Goal: Find specific page/section: Find specific page/section

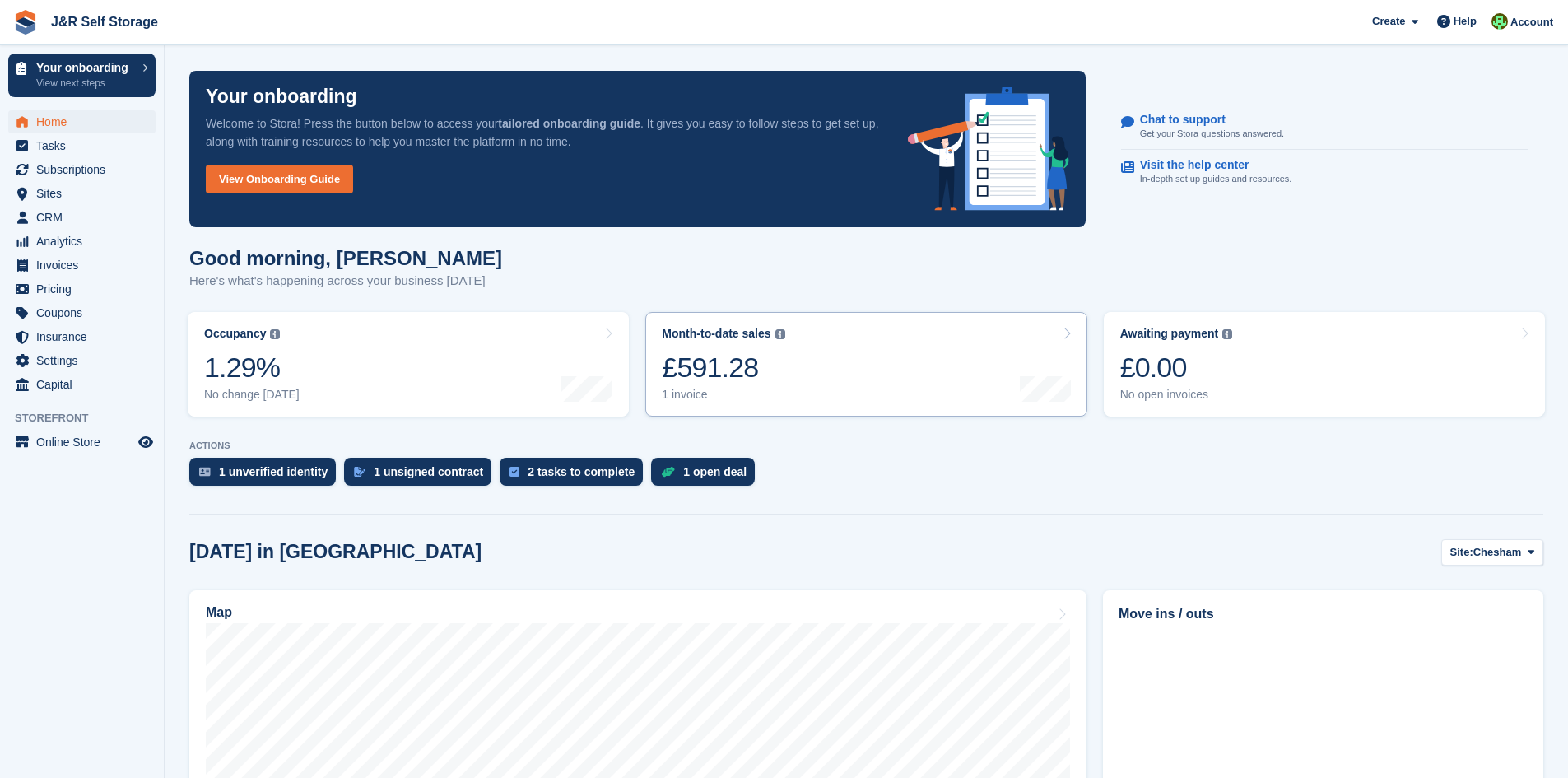
click at [756, 388] on div "1 invoice" at bounding box center [723, 394] width 123 height 14
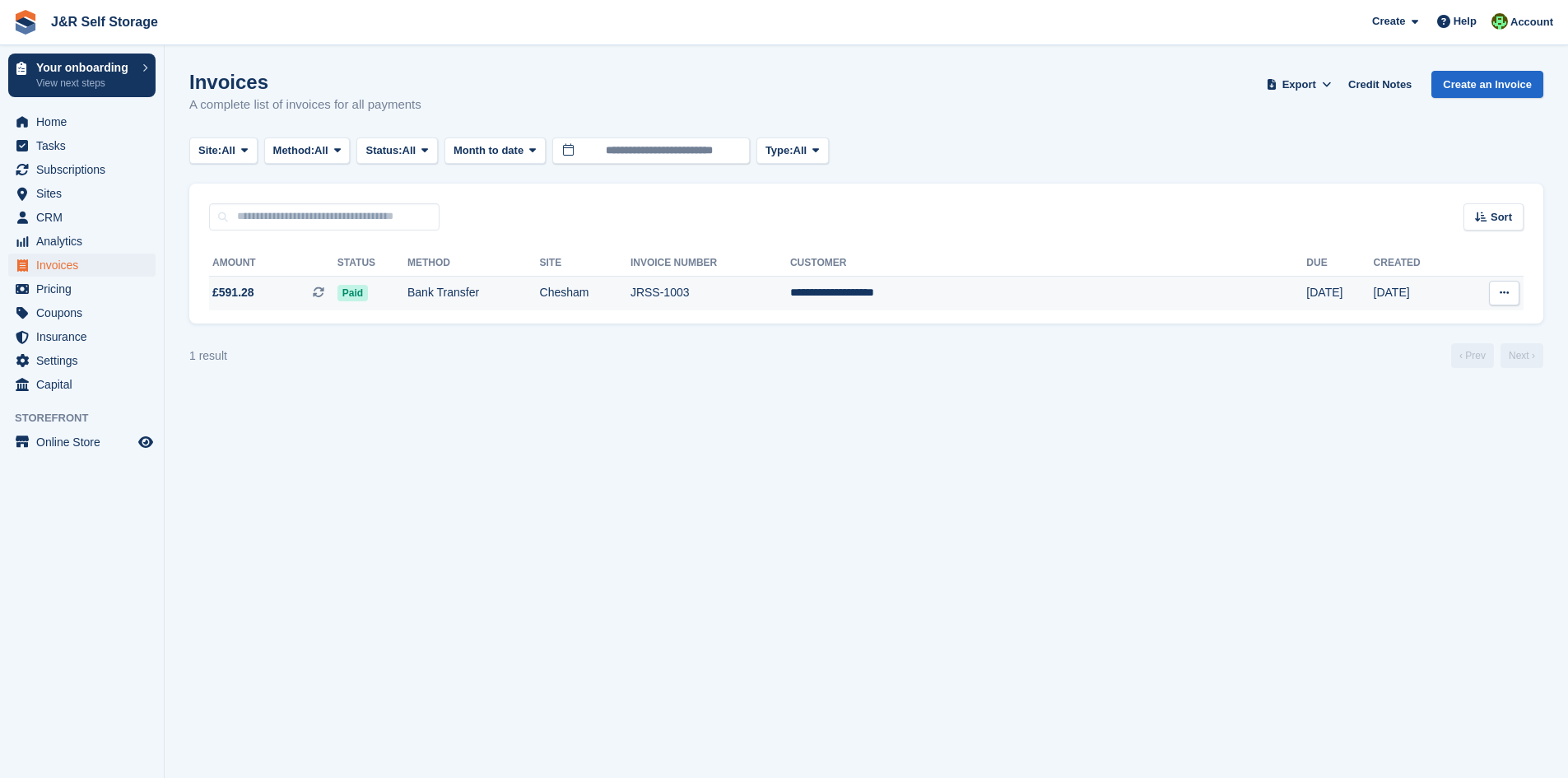
click at [486, 301] on td "Bank Transfer" at bounding box center [473, 292] width 133 height 34
click at [68, 240] on span "Analytics" at bounding box center [85, 242] width 99 height 23
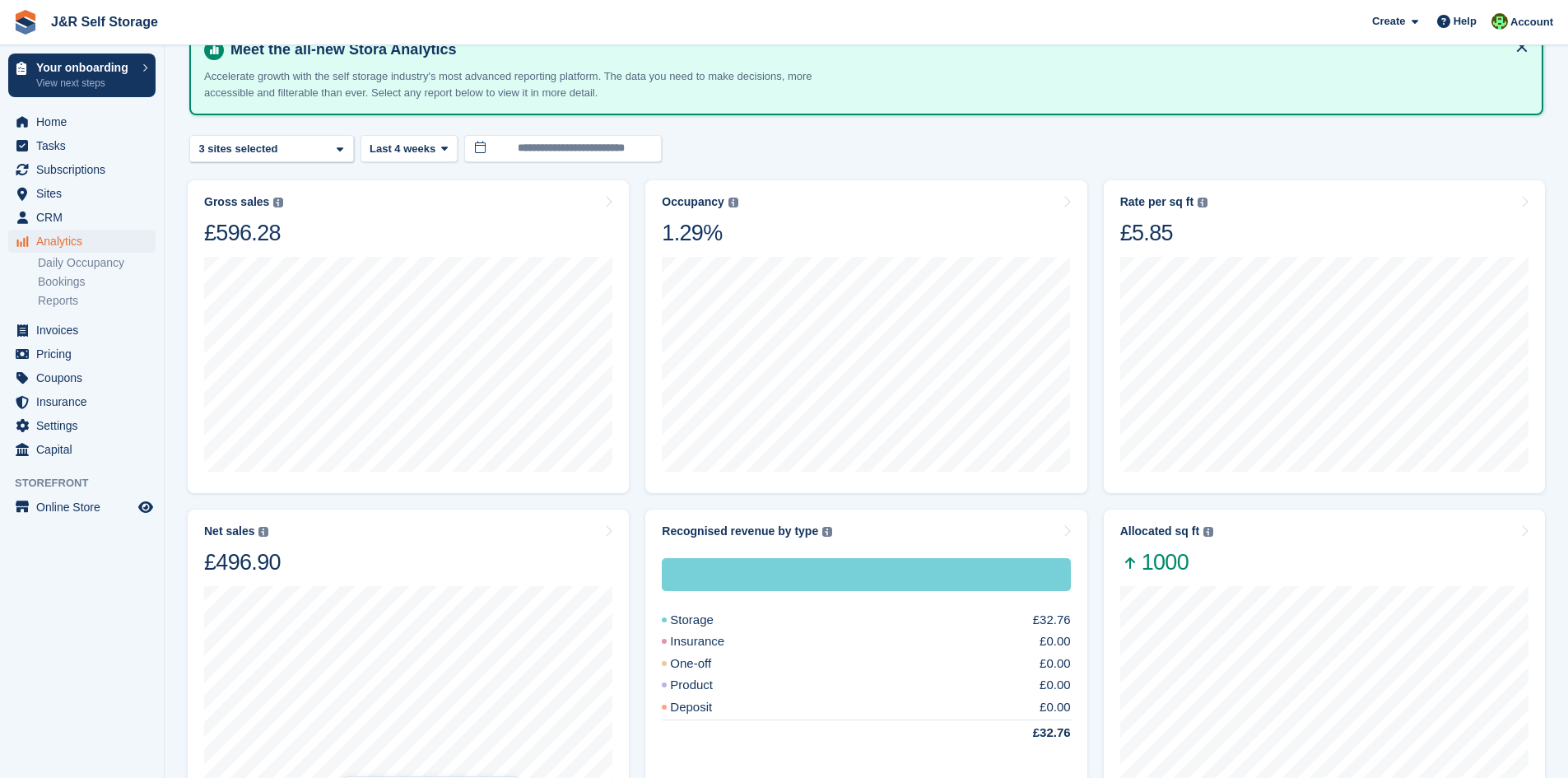
scroll to position [82, 0]
